Goal: Complete application form

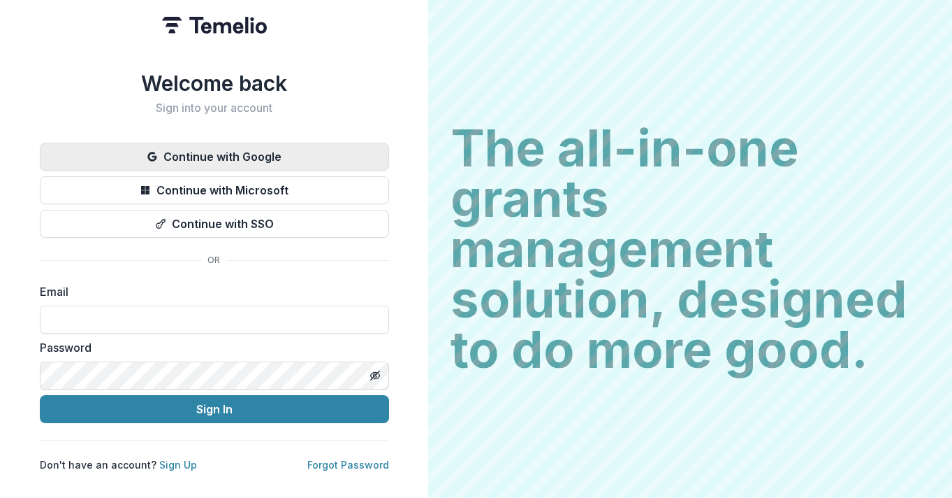
click at [254, 149] on button "Continue with Google" at bounding box center [214, 157] width 349 height 28
click at [222, 145] on button "Continue with Google" at bounding box center [214, 157] width 349 height 28
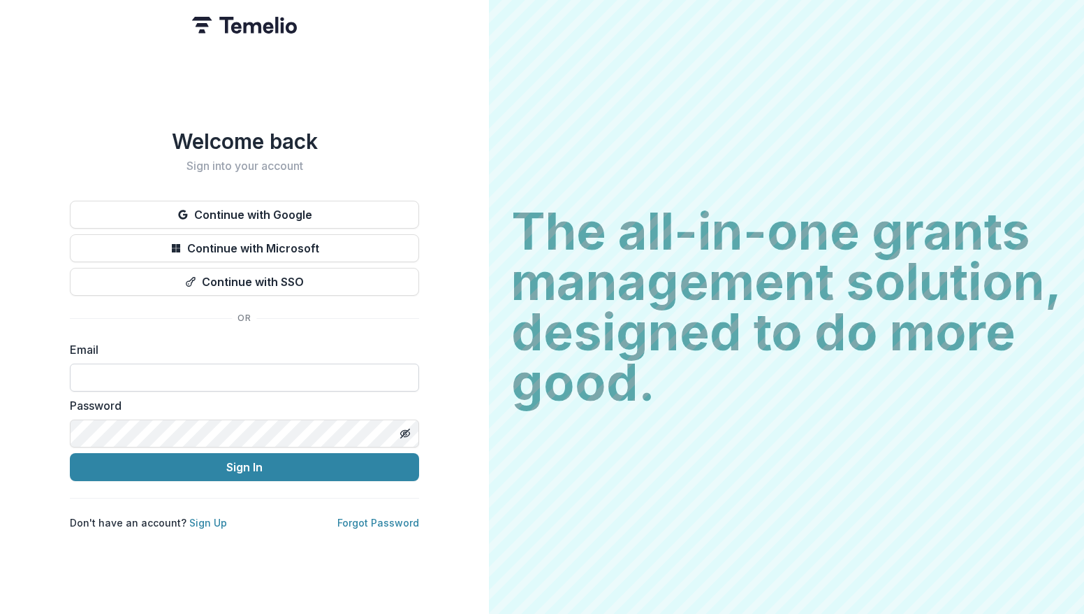
click at [205, 377] on input at bounding box center [244, 377] width 349 height 28
type input "**********"
click at [70, 453] on button "Sign In" at bounding box center [244, 467] width 349 height 28
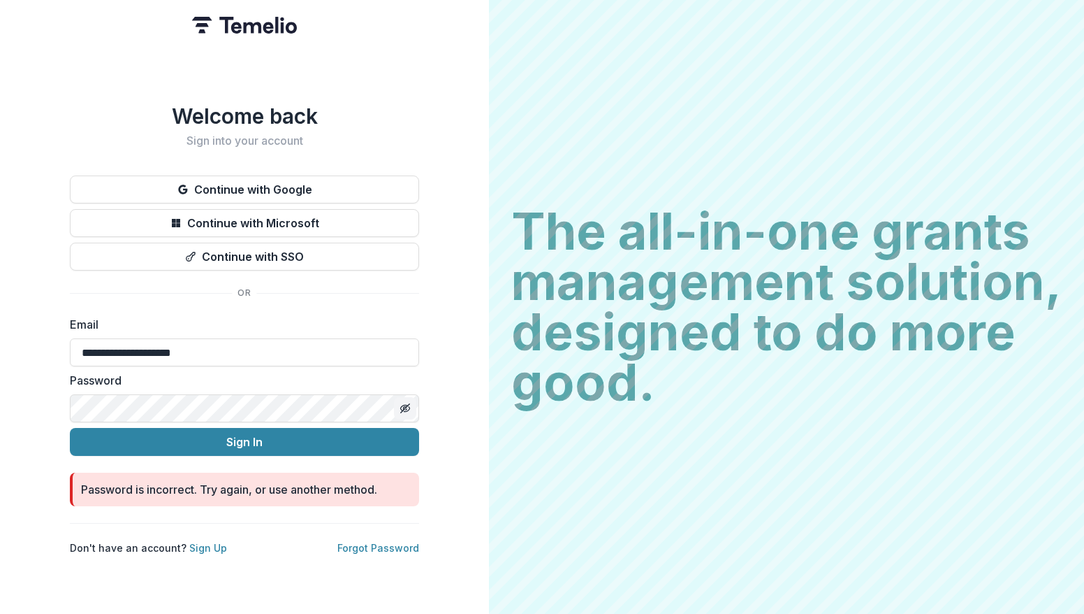
click at [406, 404] on line "Toggle password visibility" at bounding box center [405, 408] width 8 height 8
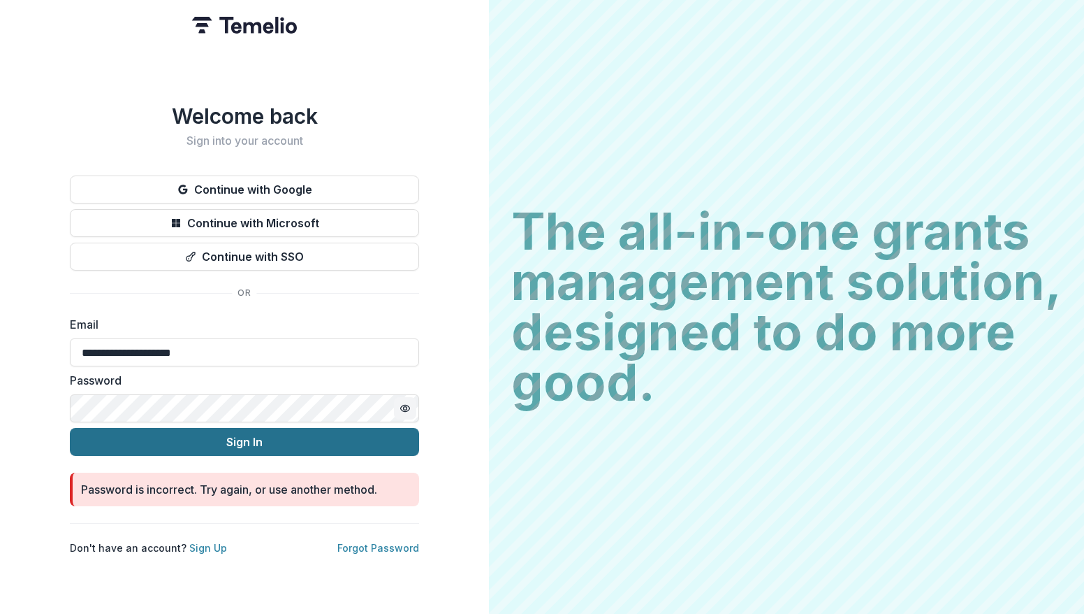
click at [96, 435] on button "Sign In" at bounding box center [244, 442] width 349 height 28
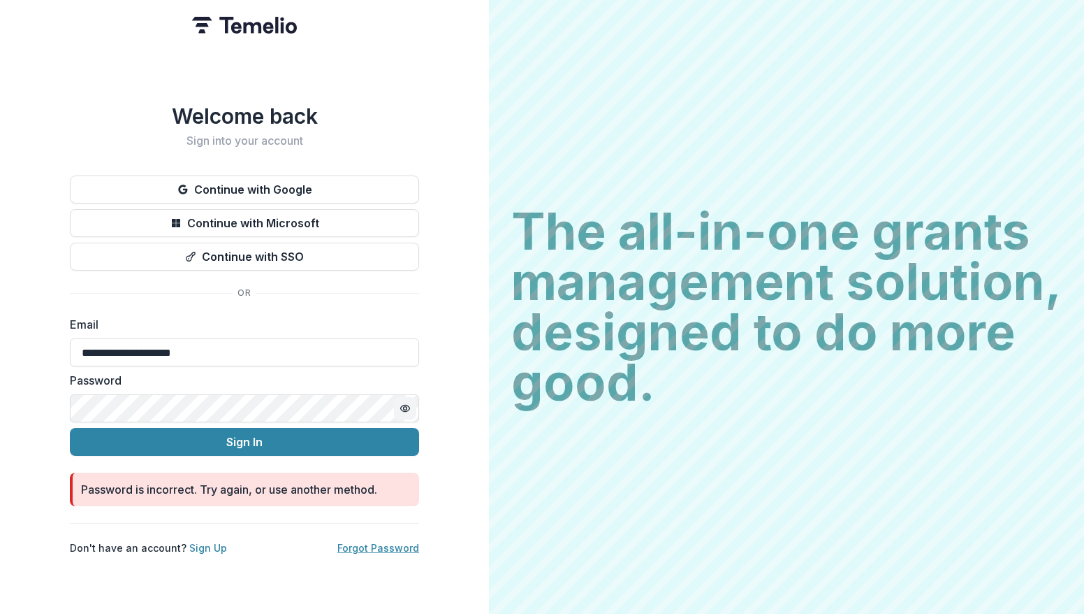
click at [361, 542] on link "Forgot Password" at bounding box center [378, 548] width 82 height 12
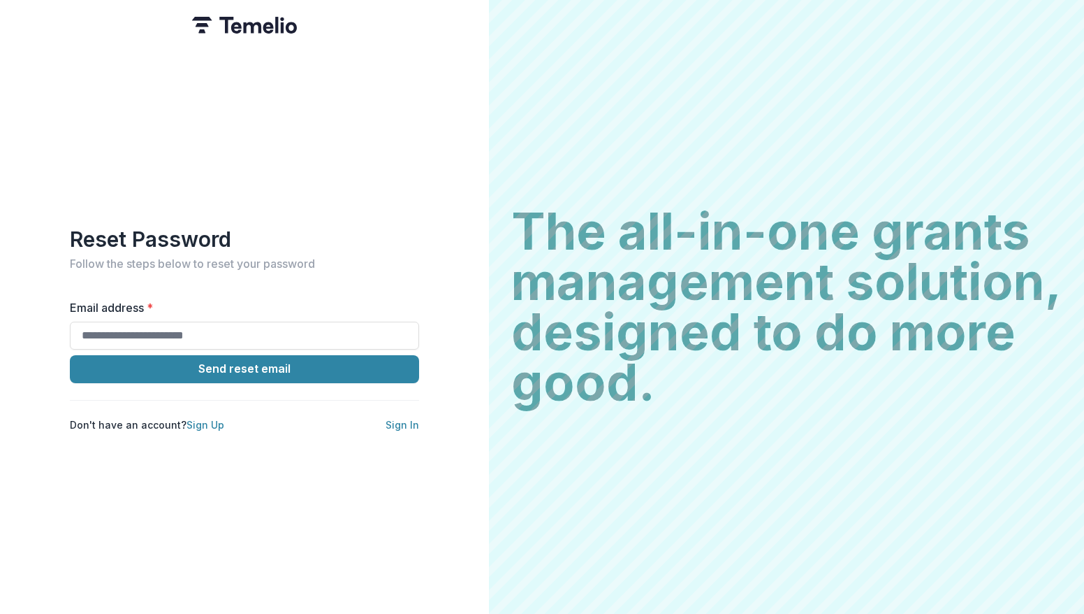
click at [215, 291] on div "Reset Password Follow the steps below to reset your password Email address * Se…" at bounding box center [244, 328] width 349 height 205
click at [224, 324] on input "Email address *" at bounding box center [244, 335] width 349 height 28
type input "**********"
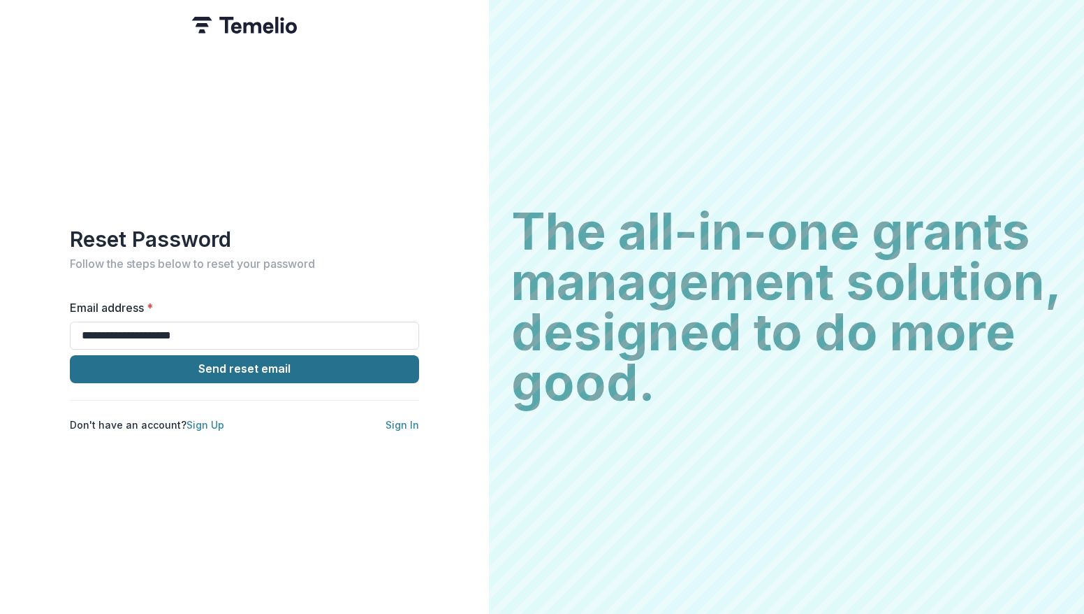
click at [228, 368] on button "Send reset email" at bounding box center [244, 369] width 349 height 28
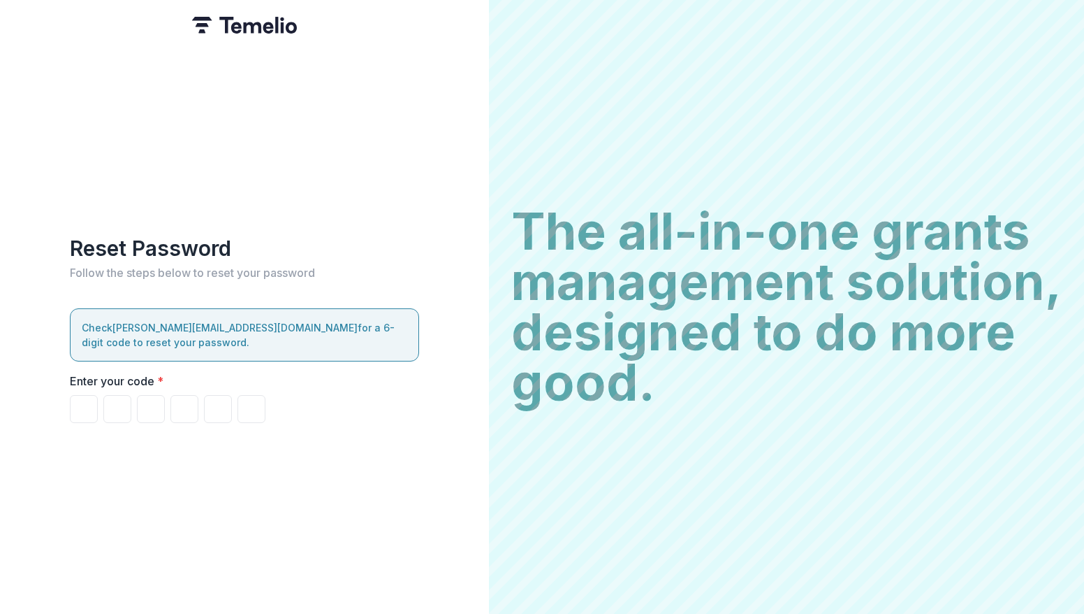
paste input "******"
type input "*"
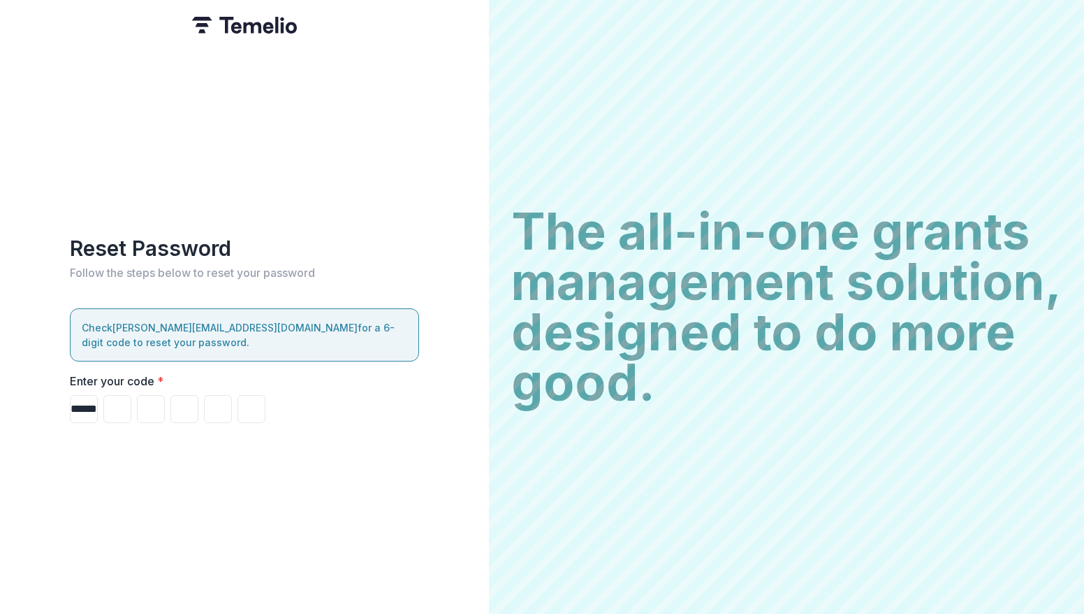
type input "*"
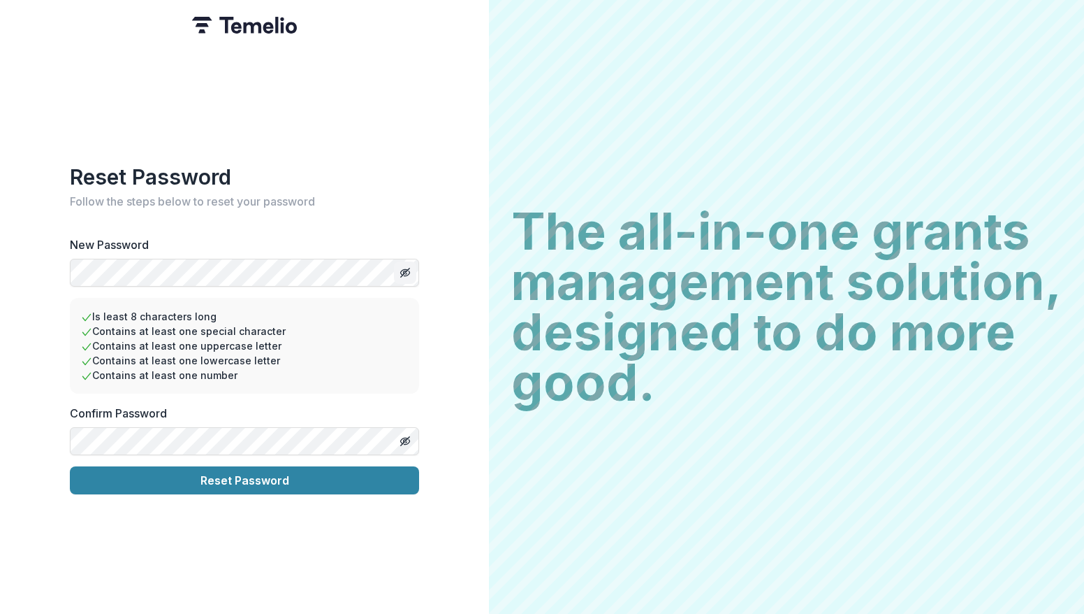
click at [398, 270] on button "Toggle password visibility" at bounding box center [405, 272] width 22 height 22
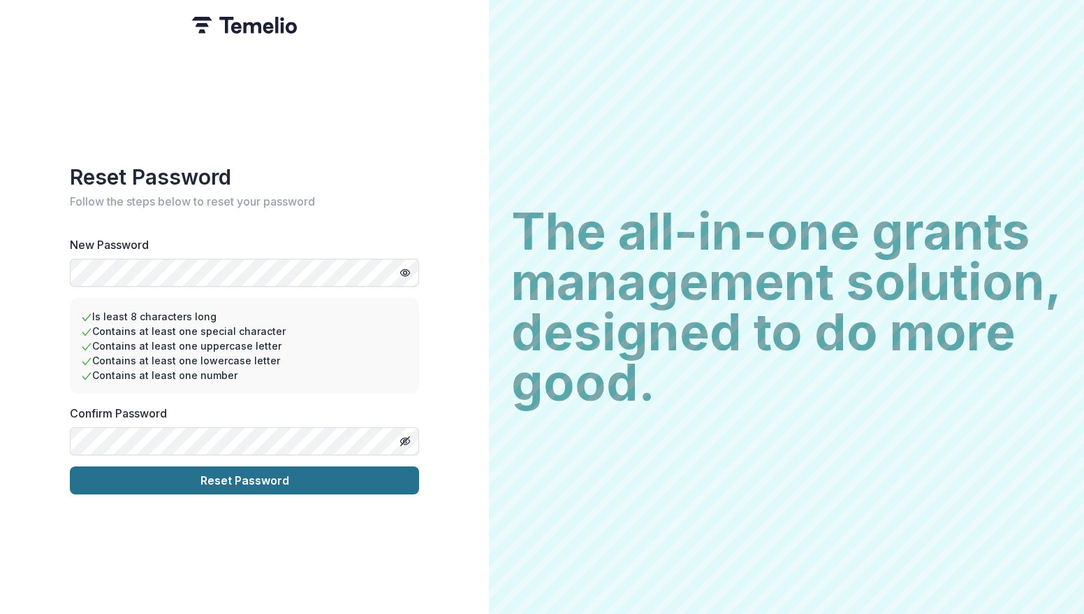
click at [104, 470] on button "Reset Password" at bounding box center [244, 480] width 349 height 28
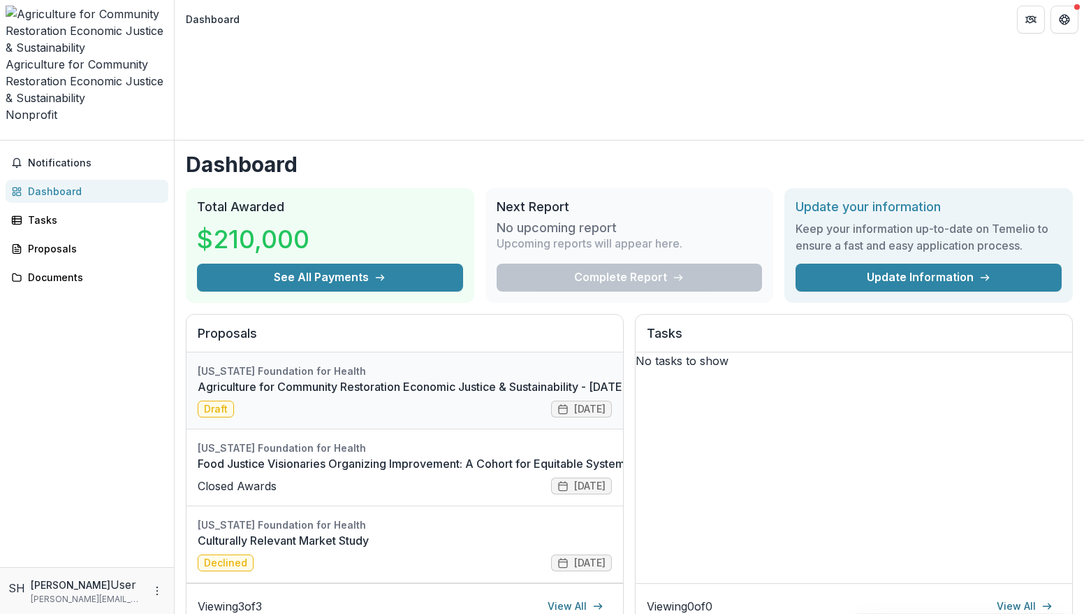
click at [349, 378] on link "Agriculture for Community Restoration Economic Justice & Sustainability - [DATE…" at bounding box center [583, 386] width 771 height 17
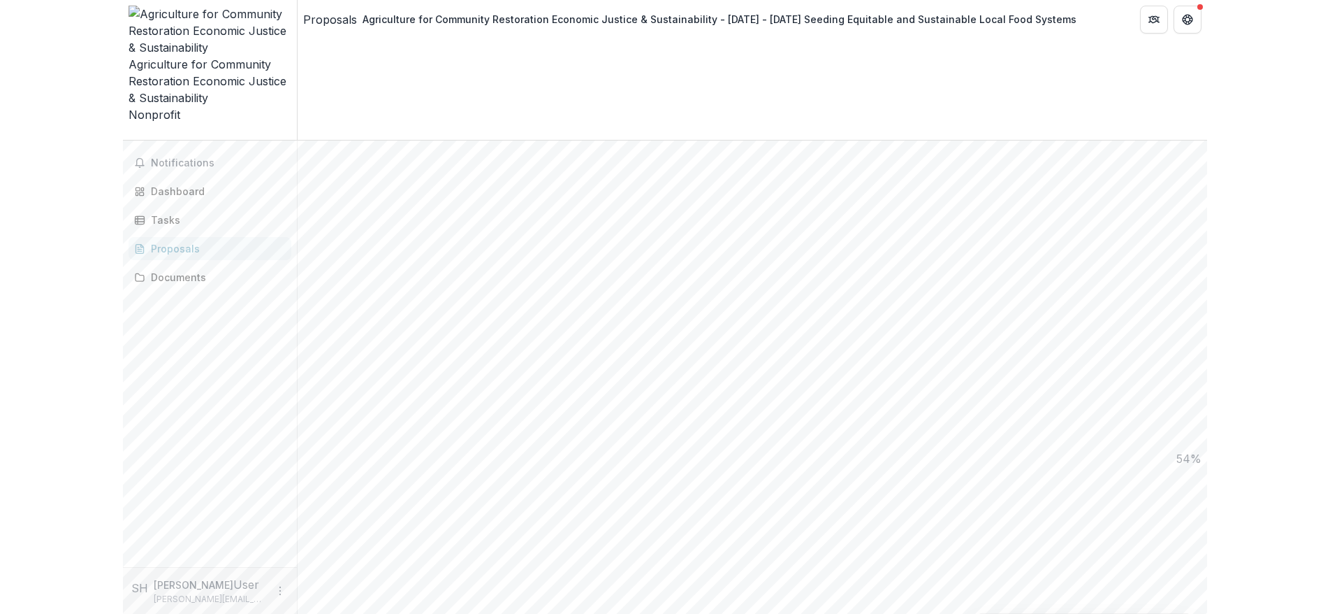
scroll to position [1100, 0]
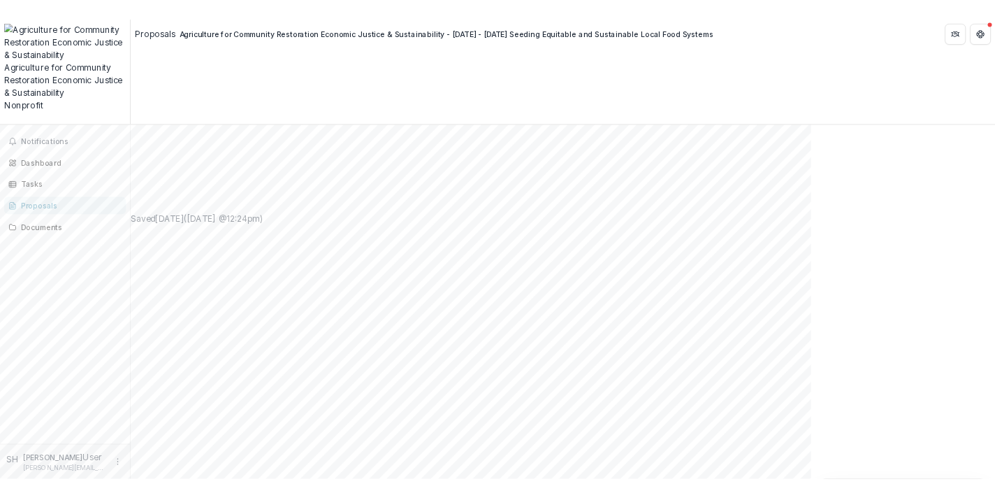
scroll to position [1089, 0]
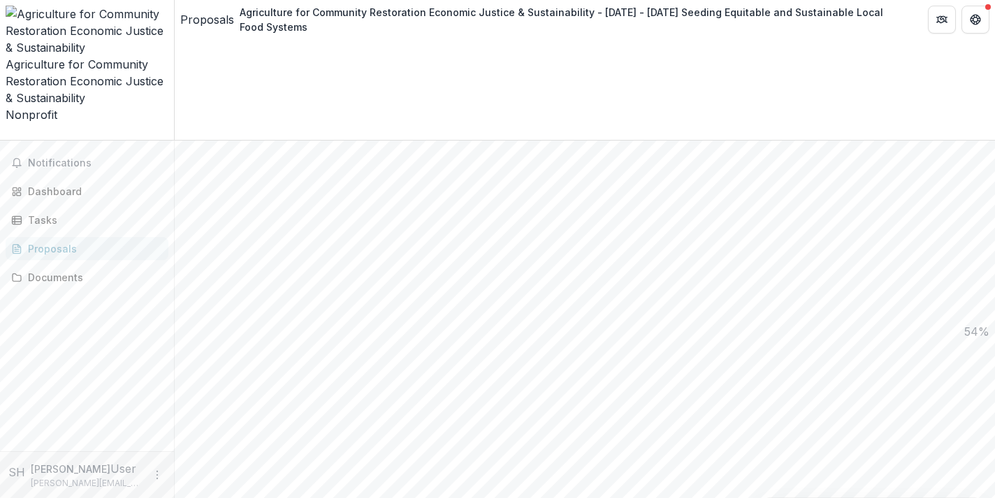
type input "**********"
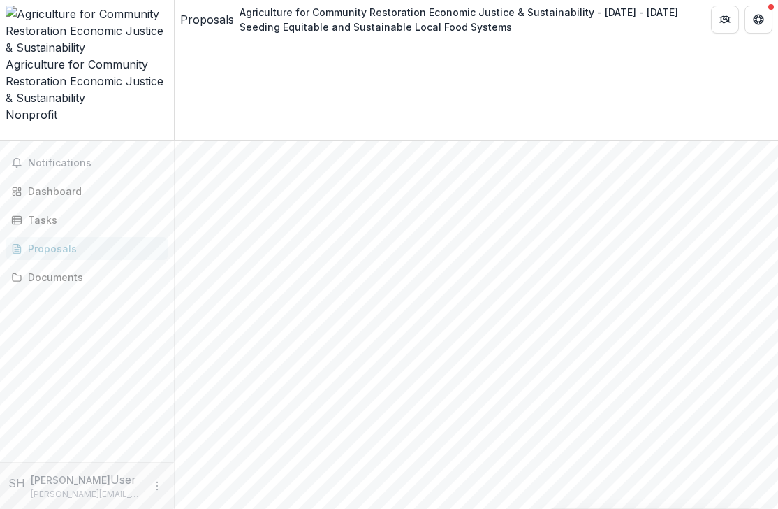
scroll to position [1342, 0]
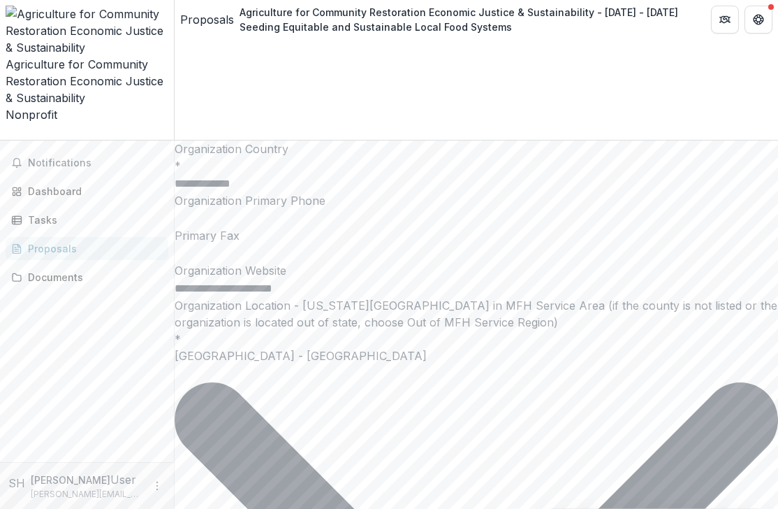
scroll to position [2486, 0]
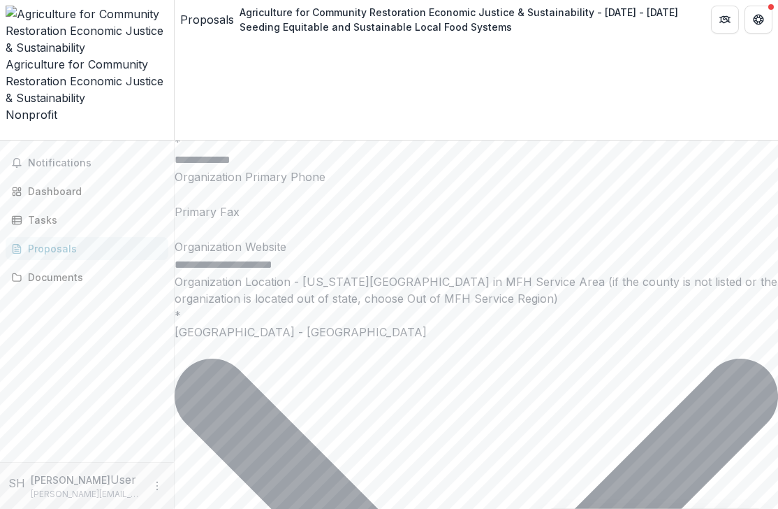
type input "********"
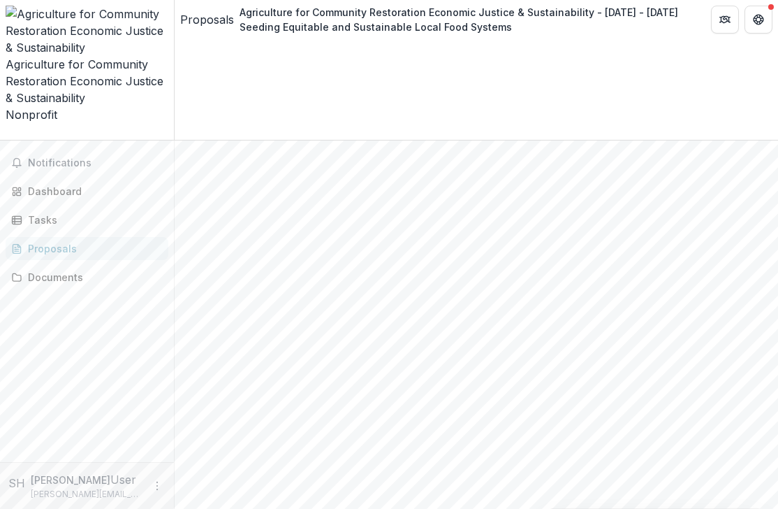
scroll to position [167, 0]
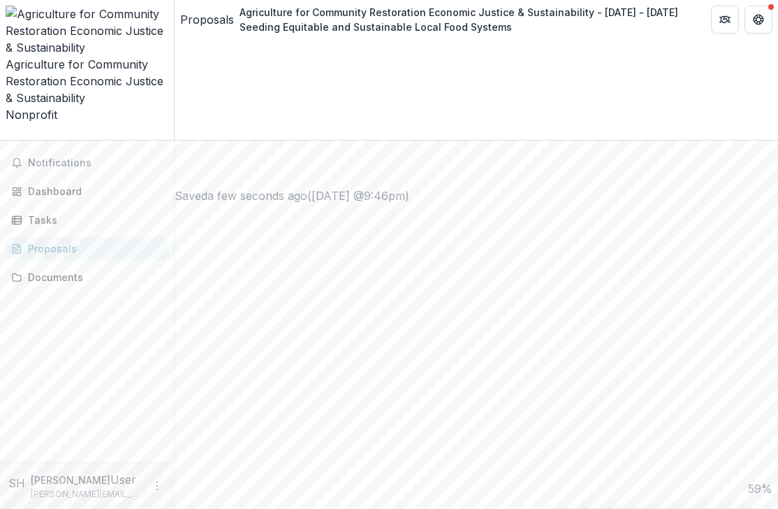
scroll to position [825, 0]
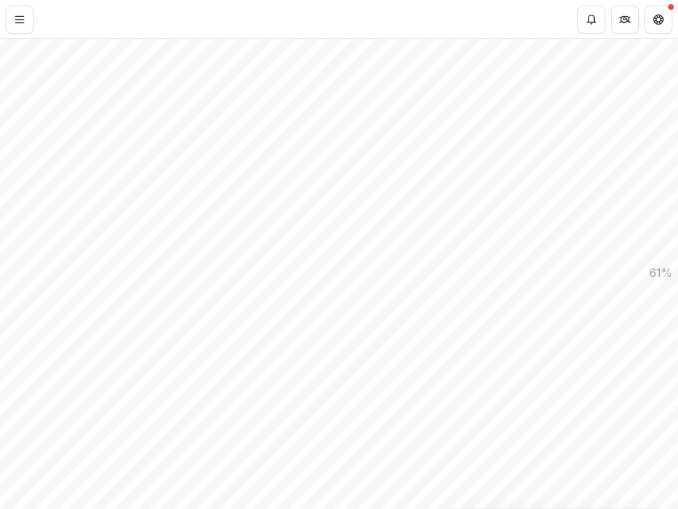
scroll to position [853, 0]
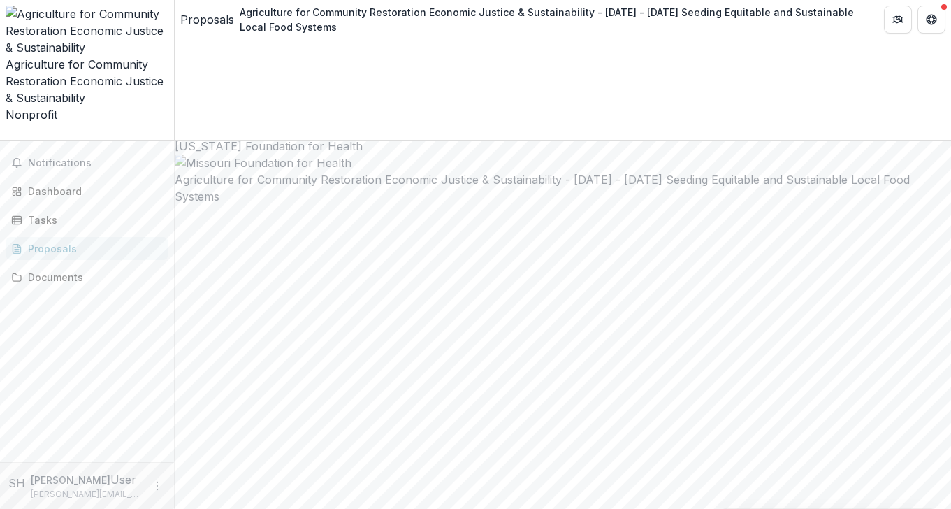
scroll to position [1, 0]
